Goal: Task Accomplishment & Management: Manage account settings

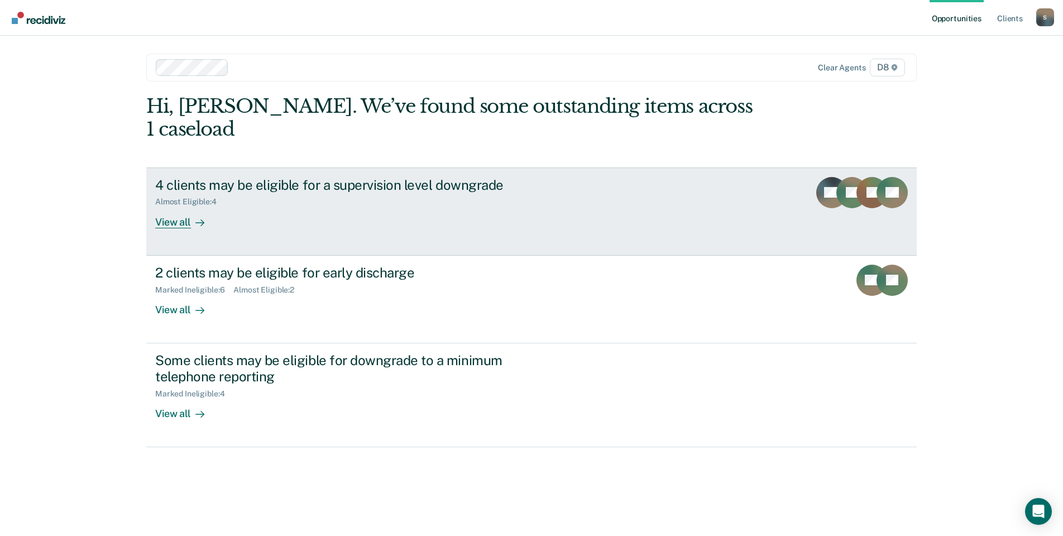
click at [169, 207] on div "View all" at bounding box center [186, 218] width 63 height 22
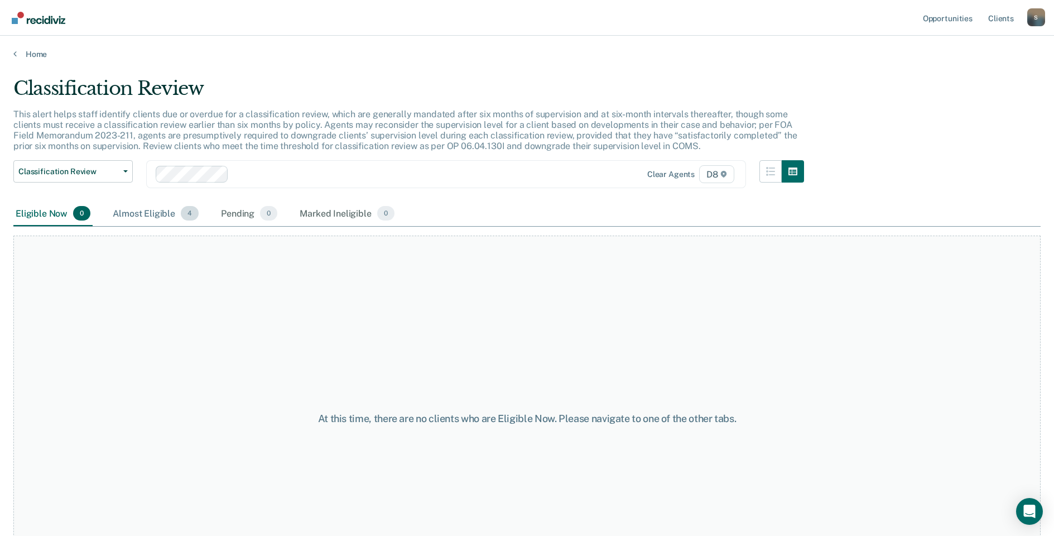
click at [159, 218] on div "Almost Eligible 4" at bounding box center [156, 213] width 90 height 25
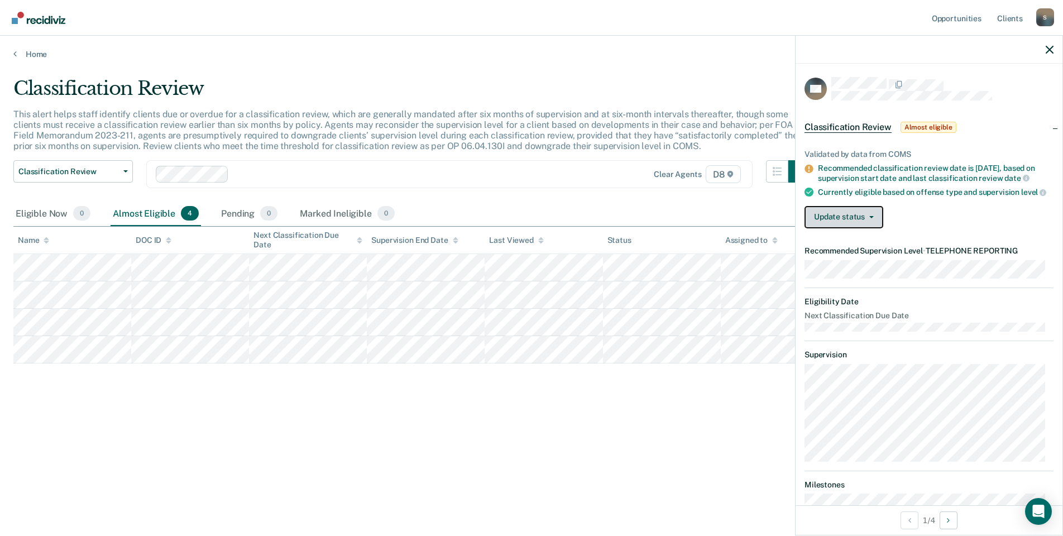
click at [853, 228] on button "Update status" at bounding box center [843, 217] width 79 height 22
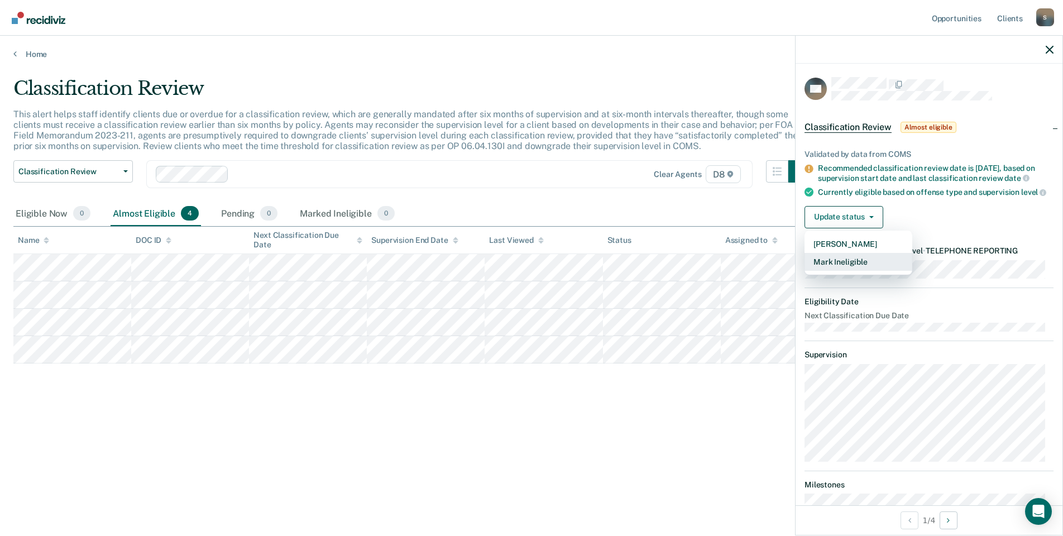
click at [846, 271] on button "Mark Ineligible" at bounding box center [858, 262] width 108 height 18
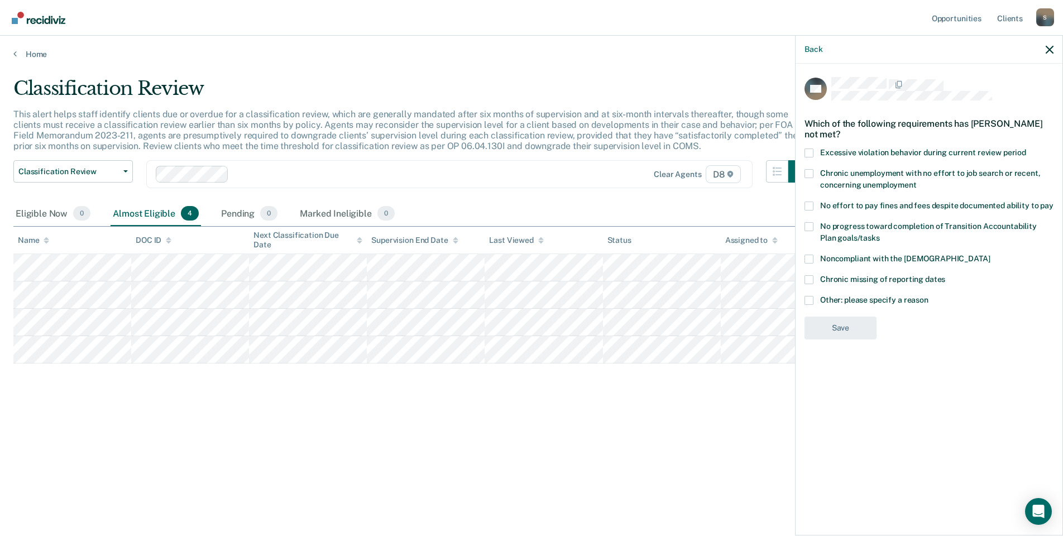
click at [810, 296] on span at bounding box center [808, 300] width 9 height 9
click at [928, 296] on input "Other: please specify a reason" at bounding box center [928, 296] width 0 height 0
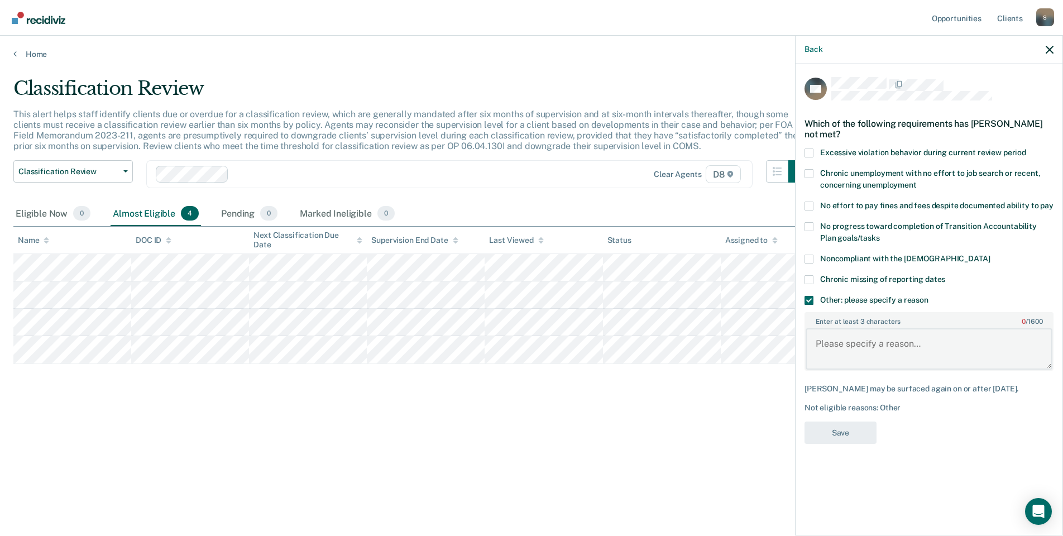
click at [837, 342] on textarea "Enter at least 3 characters 0 / 1600" at bounding box center [928, 348] width 247 height 41
click at [979, 342] on textarea "St joseph county judge does not allow" at bounding box center [928, 348] width 247 height 41
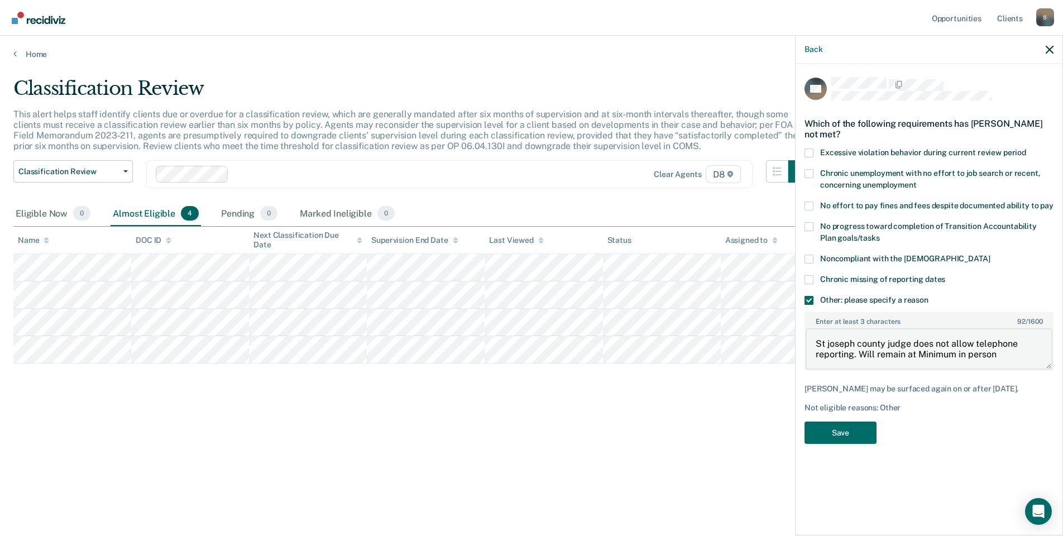
drag, startPoint x: 1000, startPoint y: 354, endPoint x: 806, endPoint y: 342, distance: 194.6
click at [806, 342] on textarea "St joseph county judge does not allow telephone reporting. Will remain at Minim…" at bounding box center [928, 348] width 247 height 41
type textarea "St joseph county judge does not allow telephone reporting. Will remain at Minim…"
click at [851, 429] on button "Save" at bounding box center [840, 432] width 72 height 23
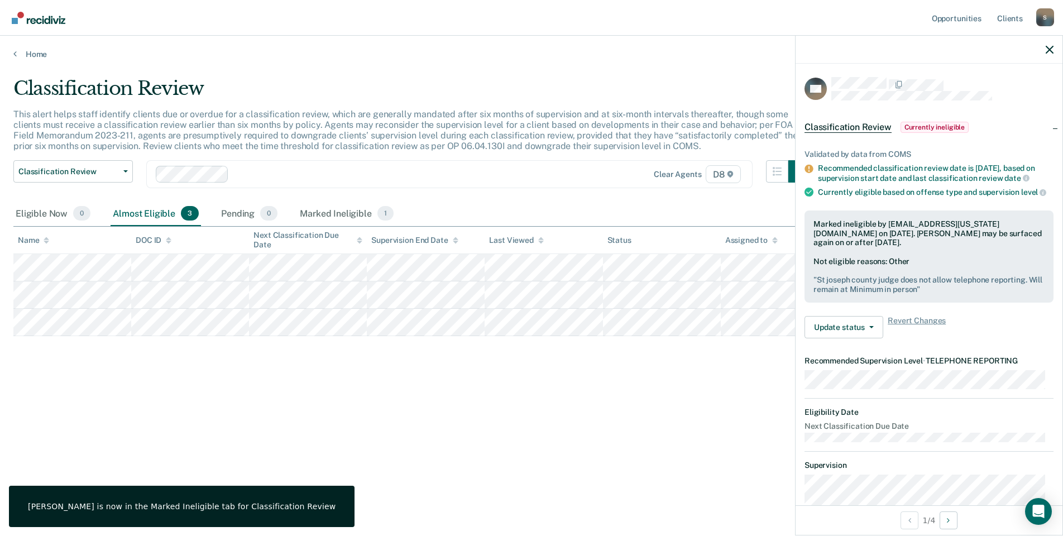
click at [427, 422] on div "Classification Review This alert helps staff identify clients due or overdue fo…" at bounding box center [531, 264] width 1036 height 375
